Goal: Browse casually: Explore the website without a specific task or goal

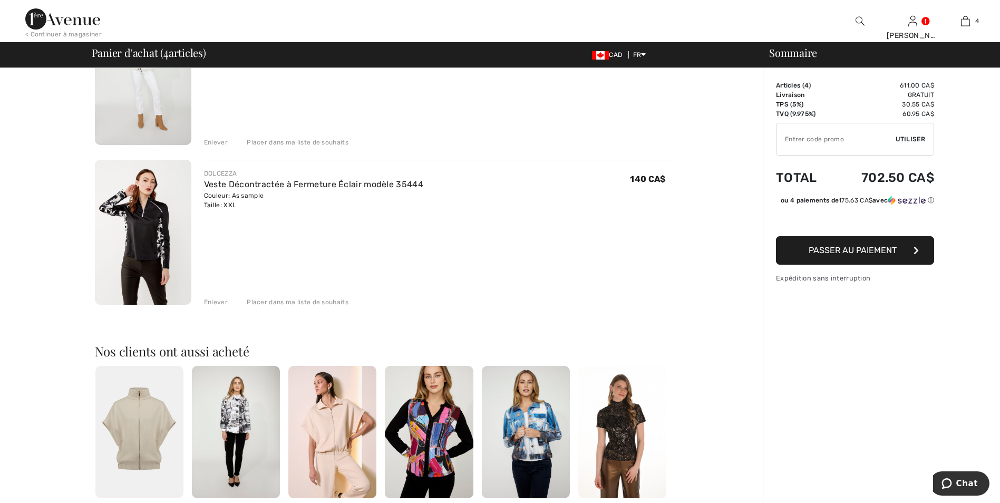
scroll to position [475, 0]
click at [213, 300] on div "Enlever" at bounding box center [216, 301] width 24 height 9
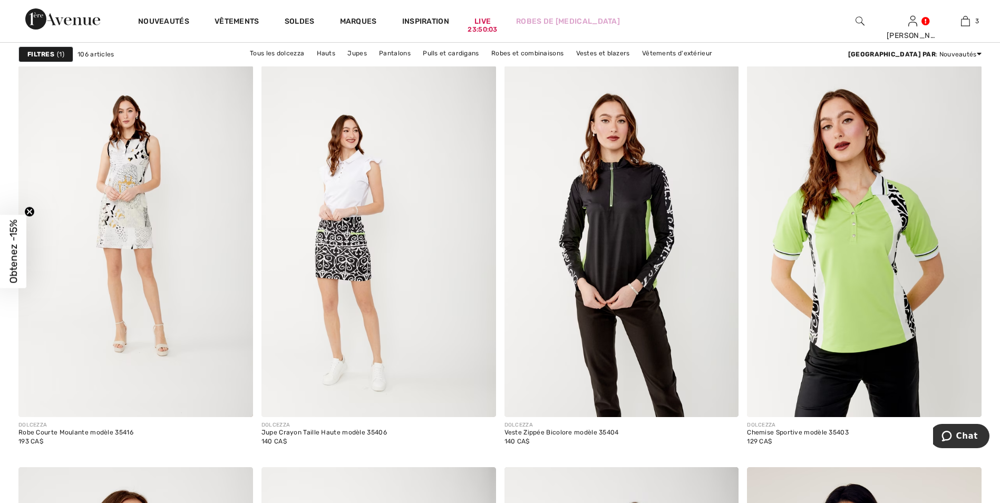
scroll to position [5274, 0]
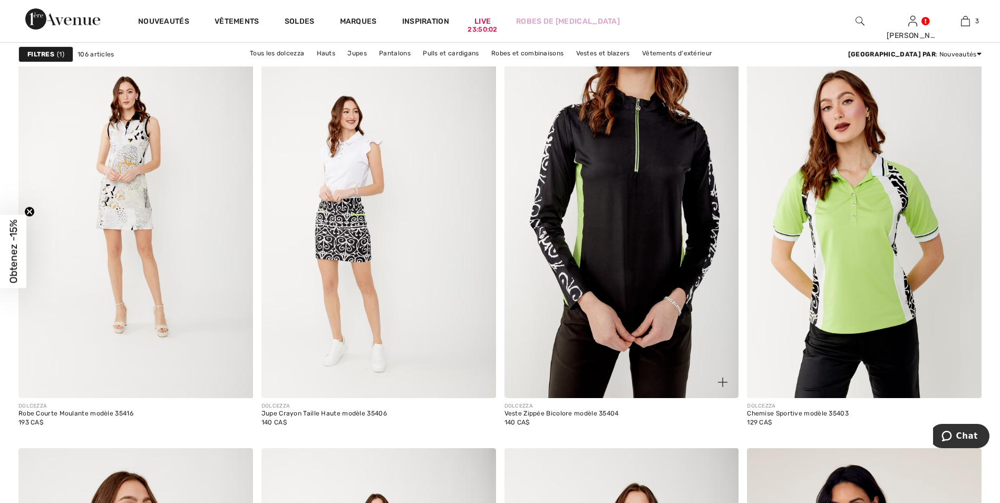
click at [624, 203] on img at bounding box center [622, 222] width 235 height 352
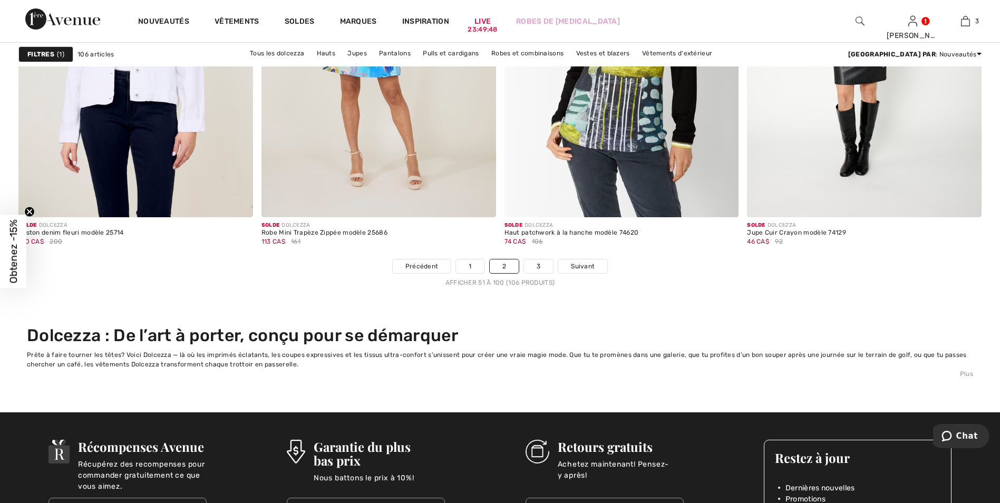
scroll to position [6382, 0]
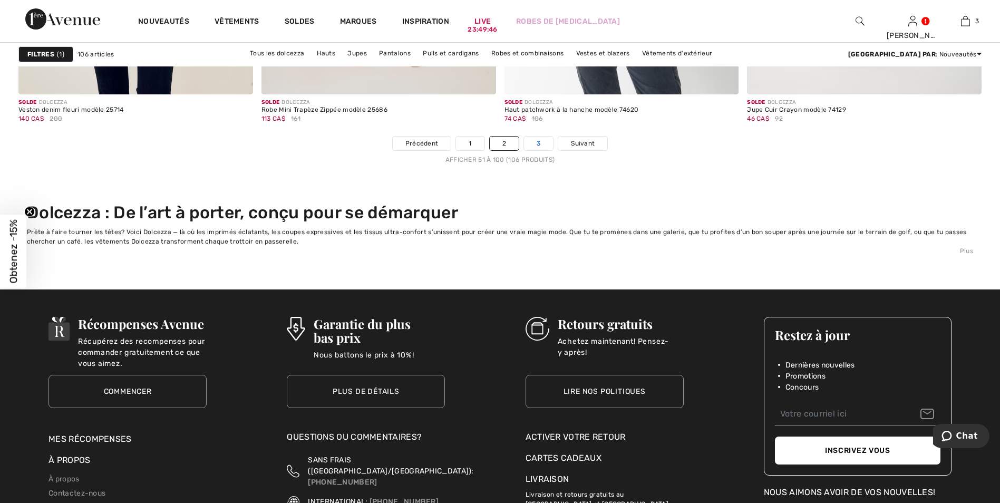
click at [534, 142] on link "3" at bounding box center [538, 144] width 29 height 14
